Goal: Task Accomplishment & Management: Complete application form

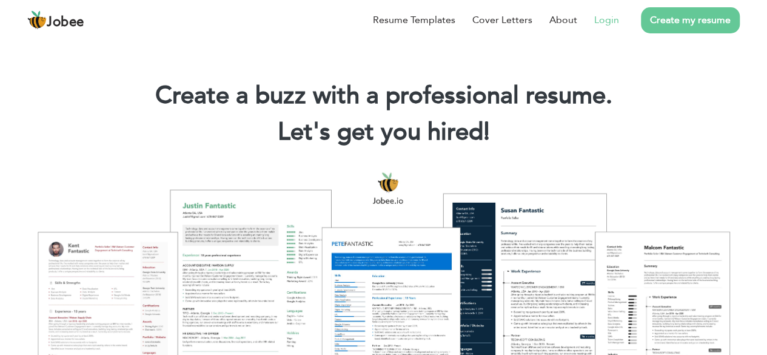
click at [605, 19] on link "Login" at bounding box center [606, 20] width 25 height 15
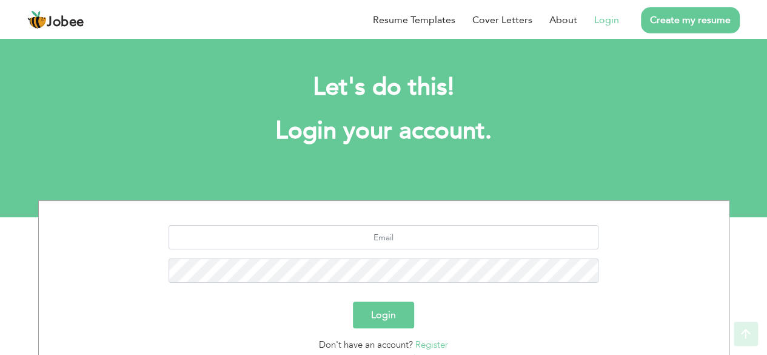
scroll to position [106, 0]
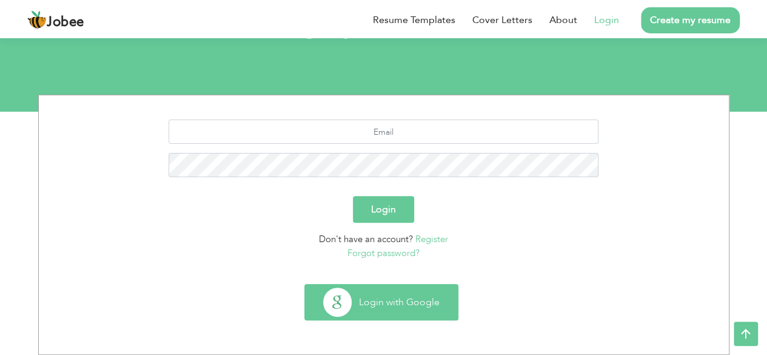
click at [345, 294] on button "Login with Google" at bounding box center [381, 301] width 153 height 35
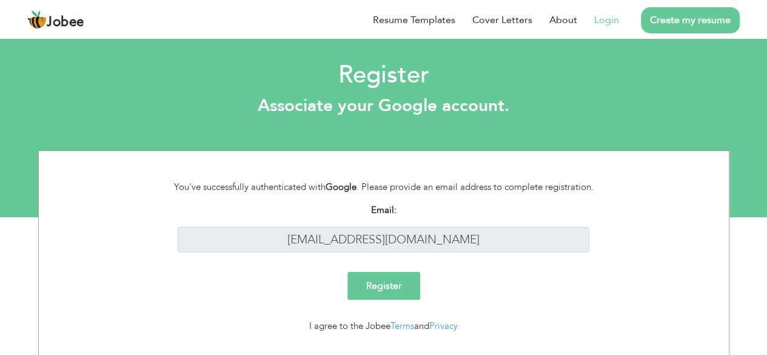
scroll to position [27, 0]
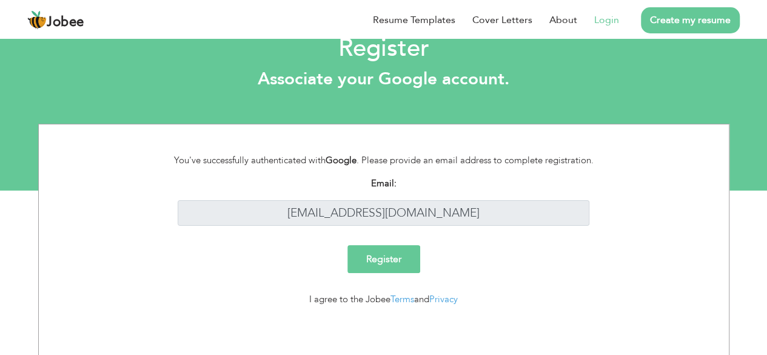
click at [382, 246] on input "Register" at bounding box center [384, 259] width 73 height 28
click at [382, 254] on input "Register" at bounding box center [384, 259] width 73 height 28
click at [288, 304] on div "I agree to the Jobee Terms and Privacy" at bounding box center [384, 299] width 448 height 14
click at [369, 261] on input "Register" at bounding box center [384, 259] width 73 height 28
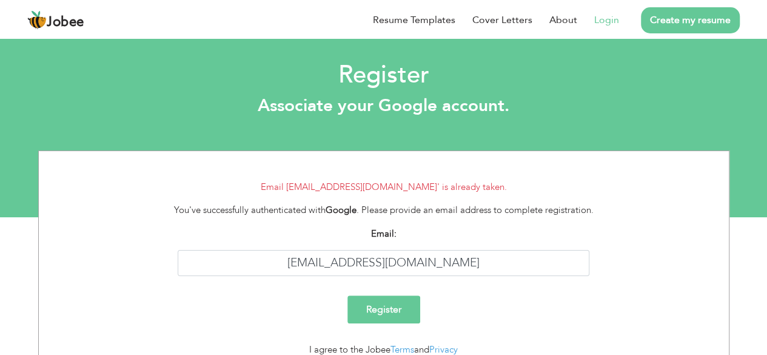
scroll to position [50, 0]
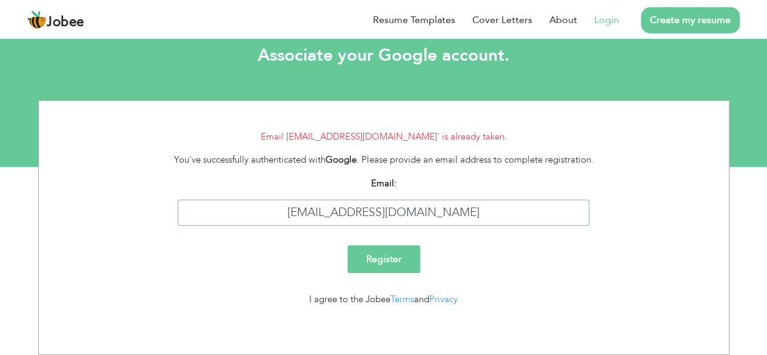
click at [470, 217] on input "ammar.encoderz@gmail.com" at bounding box center [384, 213] width 412 height 26
click at [470, 217] on input "ammar.encoderz@gmail.co" at bounding box center [384, 213] width 412 height 26
type input "a"
click at [604, 15] on link "Login" at bounding box center [606, 20] width 25 height 15
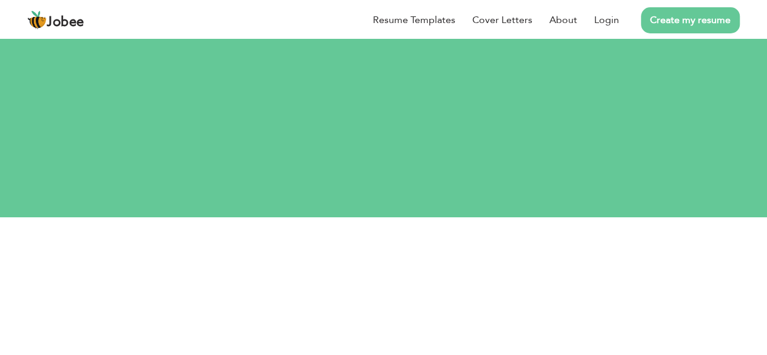
scroll to position [1, 0]
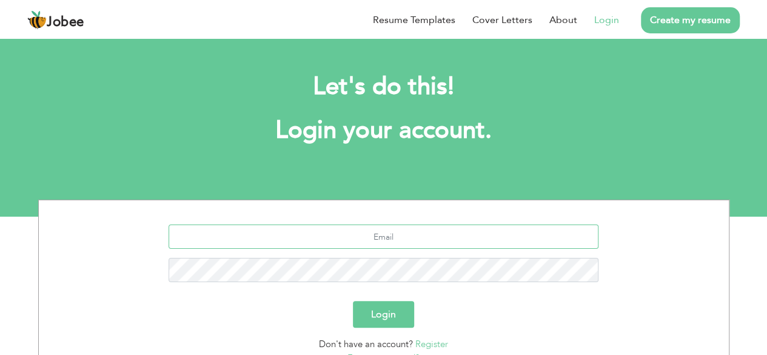
click at [402, 237] on input "text" at bounding box center [384, 236] width 430 height 24
type input "[EMAIL_ADDRESS][DOMAIN_NAME]"
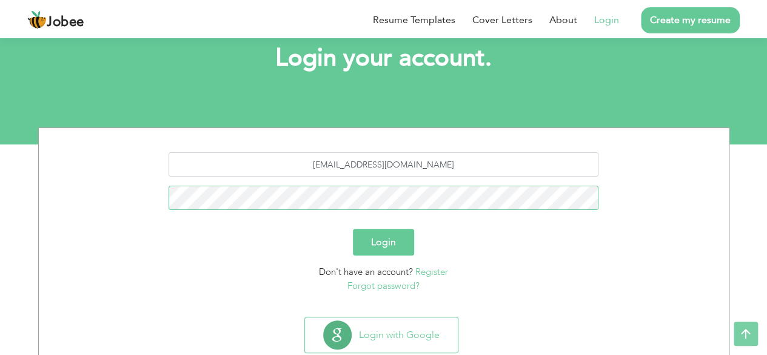
scroll to position [73, 0]
click at [392, 289] on link "Forgot password?" at bounding box center [384, 285] width 72 height 12
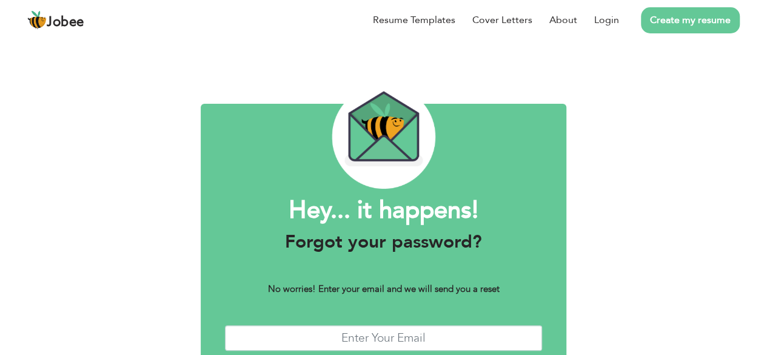
click at [392, 253] on h3 "Forgot your password?" at bounding box center [383, 242] width 317 height 22
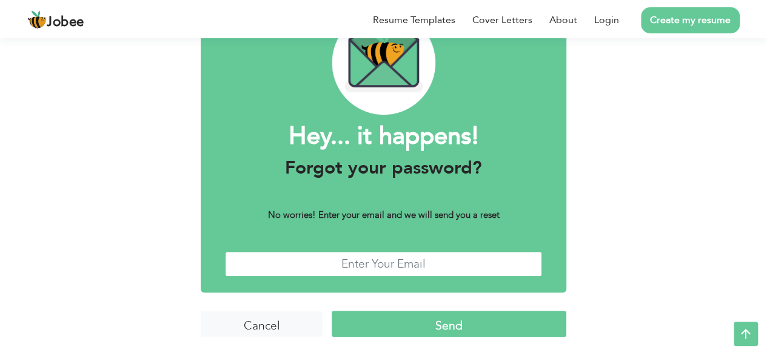
click at [379, 264] on input "text" at bounding box center [383, 264] width 317 height 26
type input "[EMAIL_ADDRESS][DOMAIN_NAME]"
click at [432, 322] on input "Send" at bounding box center [449, 324] width 235 height 26
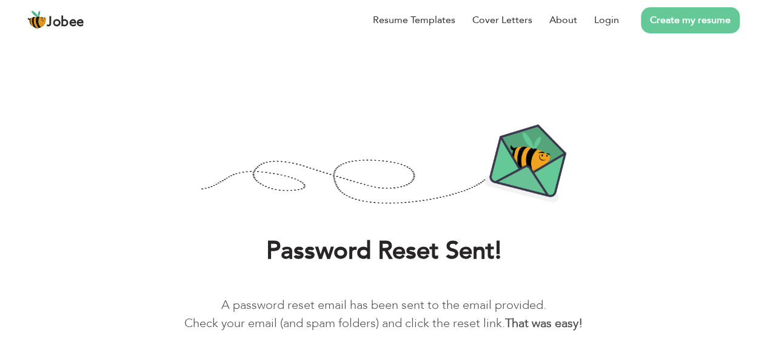
click at [432, 322] on p "A password reset email has been sent to the email provided. Check your email (a…" at bounding box center [383, 314] width 731 height 36
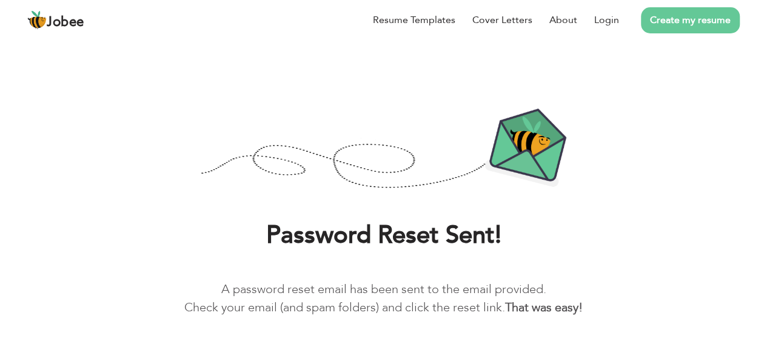
scroll to position [51, 0]
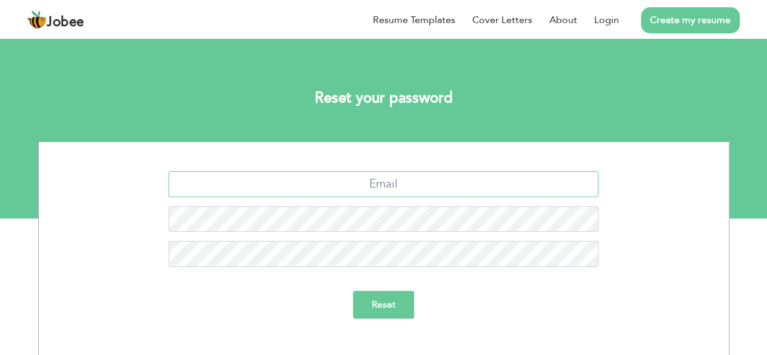
click at [390, 194] on input "text" at bounding box center [384, 184] width 430 height 26
type input "[EMAIL_ADDRESS][DOMAIN_NAME]"
click at [353, 291] on input "Reset" at bounding box center [383, 305] width 61 height 28
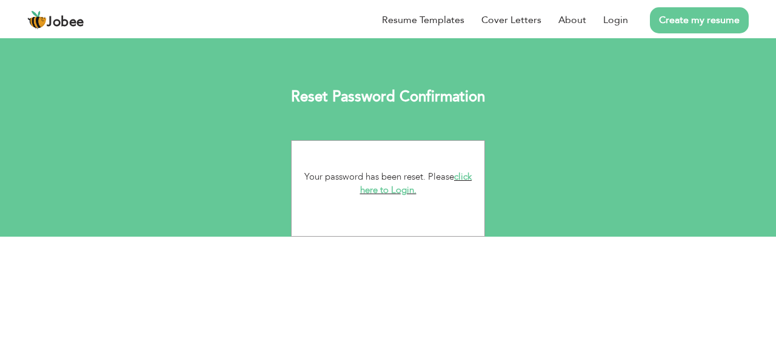
click at [384, 187] on link "click here to Login." at bounding box center [416, 183] width 112 height 26
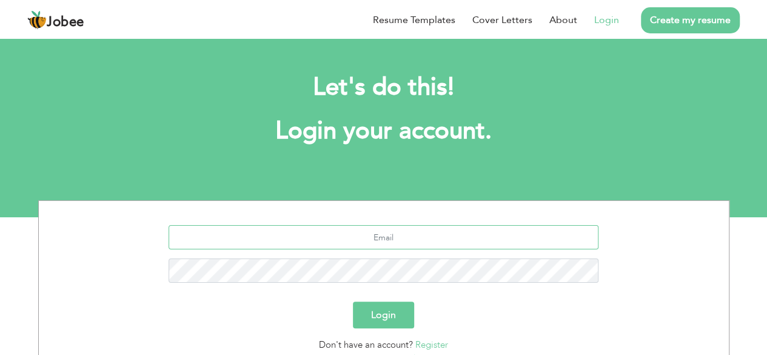
click at [388, 228] on input "text" at bounding box center [384, 237] width 430 height 24
type input "ammar.encoderz@gmail.com"
click at [377, 303] on button "Login" at bounding box center [383, 314] width 61 height 27
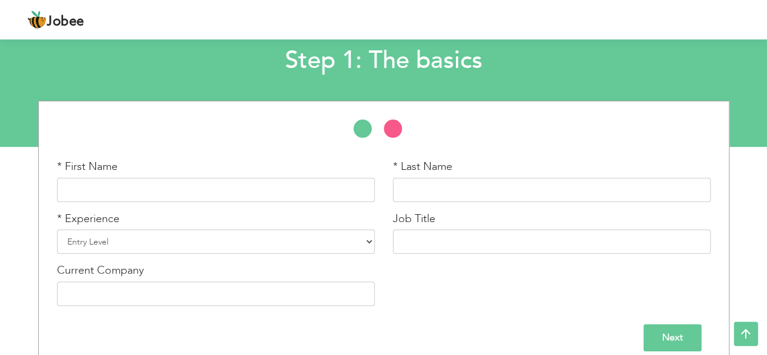
scroll to position [68, 0]
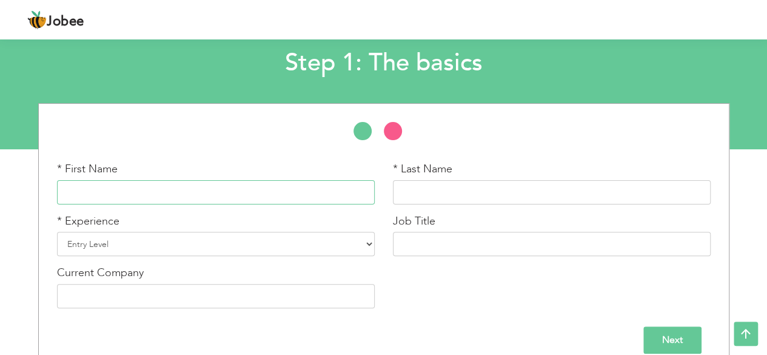
click at [206, 183] on input "text" at bounding box center [216, 192] width 318 height 24
type input "[DEMOGRAPHIC_DATA]"
type input "Khan"
click at [164, 241] on select "Entry Level Less than 1 Year 1 Year 2 Years 3 Years 4 Years 5 Years 6 Years 7 Y…" at bounding box center [216, 244] width 318 height 24
click at [465, 282] on div "* First Name Muhammad * Last Name Khan * Experience Entry Level Less than 1 Yea…" at bounding box center [384, 239] width 672 height 156
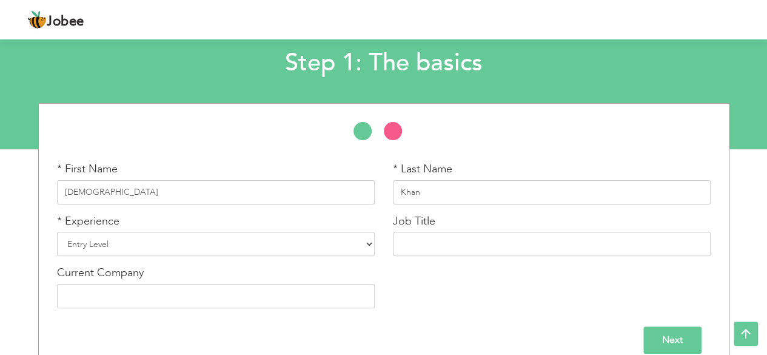
scroll to position [84, 0]
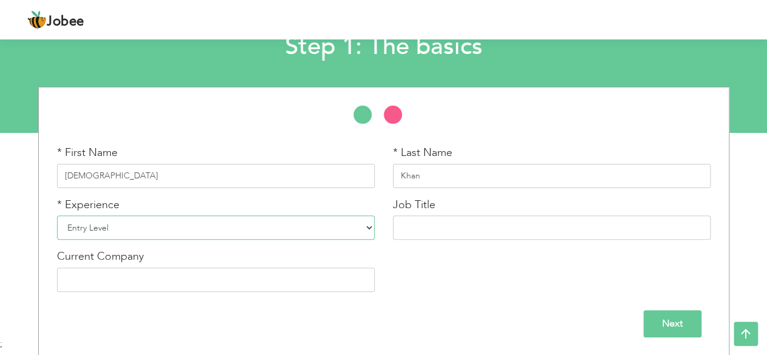
click at [239, 231] on select "Entry Level Less than 1 Year 1 Year 2 Years 3 Years 4 Years 5 Years 6 Years 7 Y…" at bounding box center [216, 227] width 318 height 24
select select "7"
click at [57, 215] on select "Entry Level Less than 1 Year 1 Year 2 Years 3 Years 4 Years 5 Years 6 Years 7 Y…" at bounding box center [216, 227] width 318 height 24
click at [427, 231] on input "text" at bounding box center [552, 227] width 318 height 24
type input "Procurement Manager"
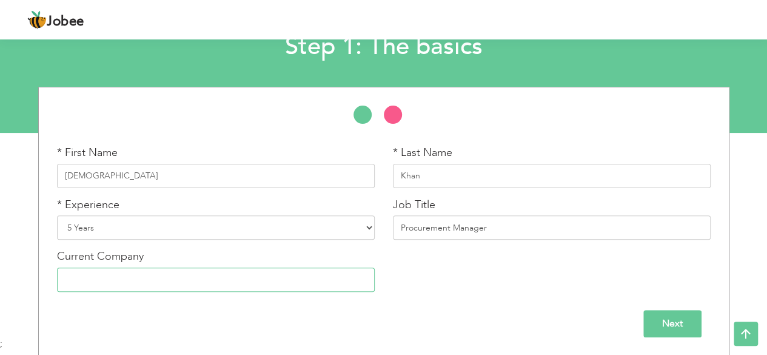
click at [348, 288] on input "text" at bounding box center [216, 280] width 318 height 24
click at [157, 296] on div "Current Company Ocuplent" at bounding box center [216, 275] width 336 height 52
click at [142, 286] on input "Ocuplent" at bounding box center [216, 280] width 318 height 24
type input "Opulent"
click at [684, 310] on input "Next" at bounding box center [673, 323] width 58 height 27
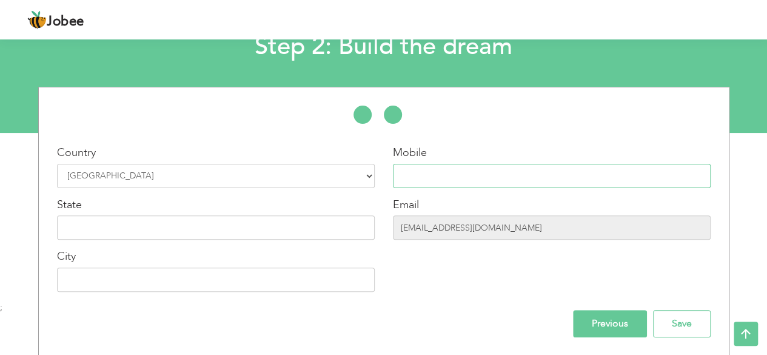
click at [443, 181] on input "text" at bounding box center [552, 176] width 318 height 24
type input "03224000598"
type input "Lahore"
click at [205, 235] on input "text" at bounding box center [216, 227] width 318 height 24
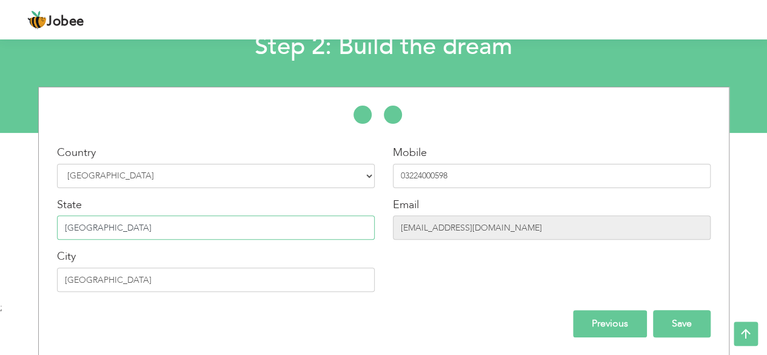
type input "Pakistan"
click at [673, 318] on input "Save" at bounding box center [682, 323] width 58 height 27
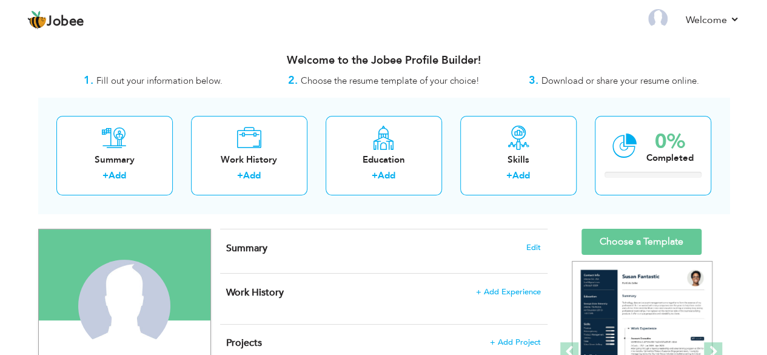
click at [318, 69] on div "Welcome to the Jobee Profile Builder!" at bounding box center [384, 57] width 692 height 30
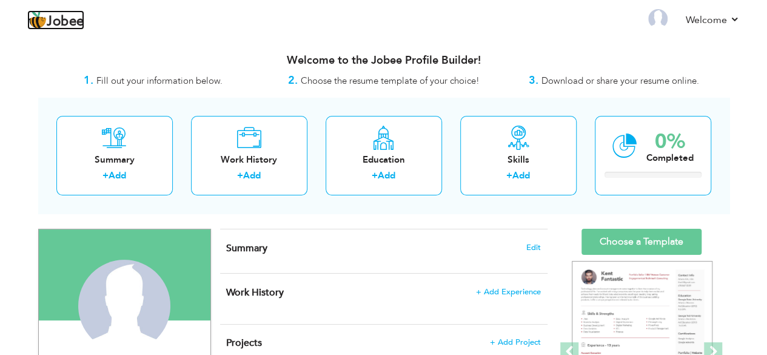
click at [69, 15] on span "Jobee" at bounding box center [66, 21] width 38 height 13
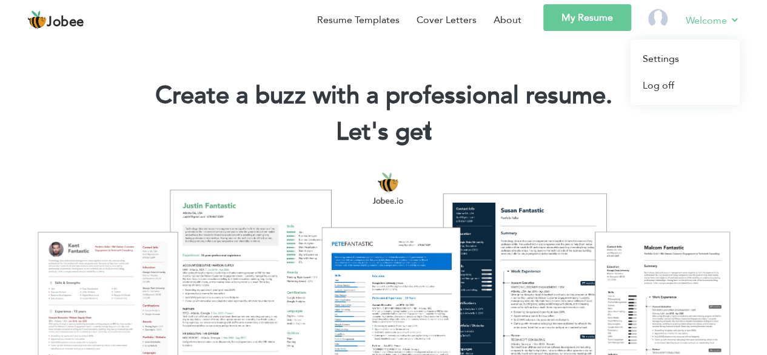
click at [718, 18] on link "Welcome" at bounding box center [713, 20] width 54 height 15
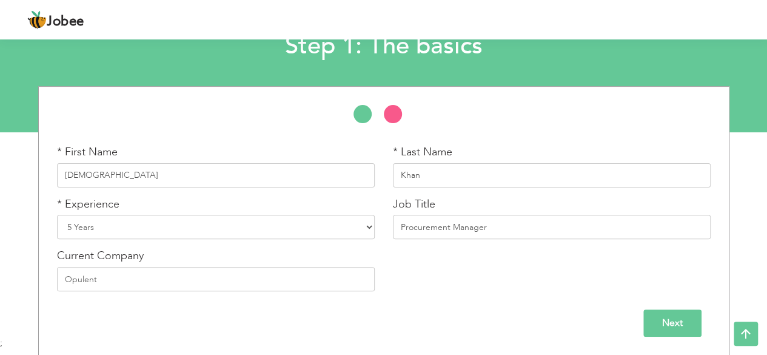
scroll to position [84, 0]
